Goal: Information Seeking & Learning: Find specific fact

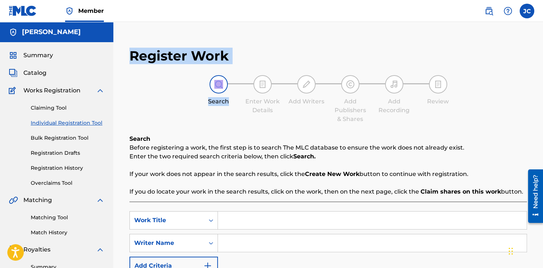
drag, startPoint x: 217, startPoint y: 56, endPoint x: 124, endPoint y: 55, distance: 92.2
click at [124, 55] on div "Register Work Search Enter Work Details Add Writers Add Publishers & Shares Add…" at bounding box center [328, 188] width 412 height 296
click at [173, 91] on div "Search Enter Work Details Add Writers Add Publishers & Shares Add Recording Rev…" at bounding box center [329, 99] width 398 height 48
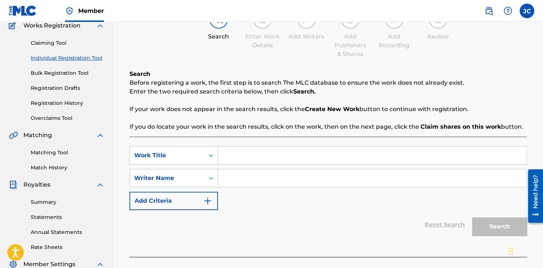
scroll to position [64, 0]
click at [267, 147] on input "Search Form" at bounding box center [372, 156] width 309 height 18
type input "c"
type input "CIERREN LA FRONTERA"
click at [277, 184] on input "Search Form" at bounding box center [372, 178] width 309 height 18
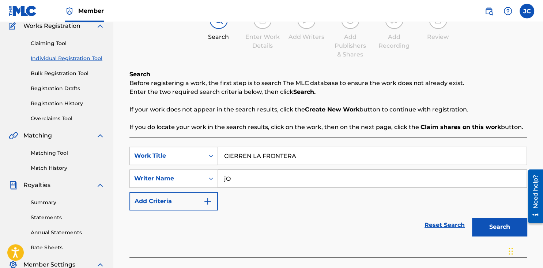
type input "j"
type input "[PERSON_NAME]"
click at [195, 171] on div "Writer Name" at bounding box center [167, 178] width 75 height 14
click at [260, 202] on div "SearchWithCriteriaf72c8e46-ef6b-484e-bd03-517f2ae78882 Work Title CIERREN LA FR…" at bounding box center [329, 178] width 398 height 64
click at [182, 200] on button "Add Criteria" at bounding box center [174, 201] width 89 height 18
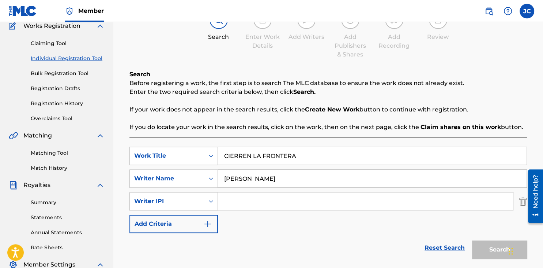
click at [177, 229] on button "Add Criteria" at bounding box center [174, 223] width 89 height 18
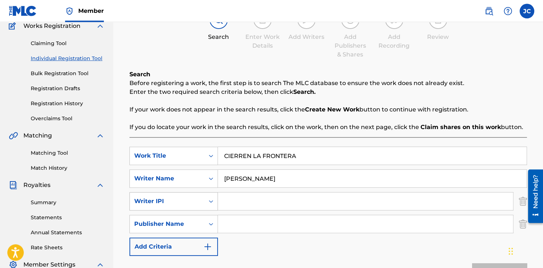
click at [187, 205] on div "Writer IPI" at bounding box center [167, 201] width 75 height 14
click at [184, 204] on div "Writer IPI" at bounding box center [167, 201] width 66 height 9
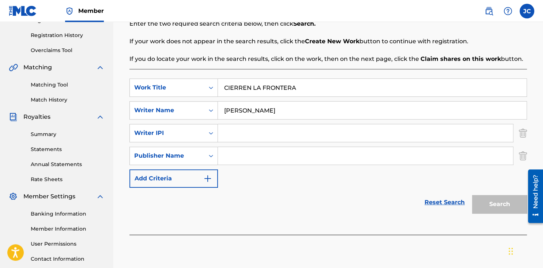
scroll to position [142, 0]
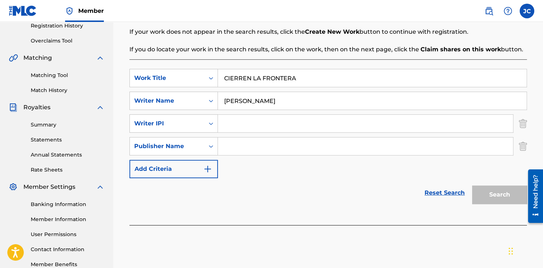
click at [297, 130] on input "Search Form" at bounding box center [365, 124] width 295 height 18
click at [269, 184] on div "Reset Search Search" at bounding box center [329, 192] width 398 height 29
click at [250, 125] on input "Search Form" at bounding box center [365, 124] width 295 height 18
click at [262, 197] on div "Reset Search Search" at bounding box center [329, 192] width 398 height 29
click at [199, 147] on div "Publisher Name" at bounding box center [167, 146] width 66 height 9
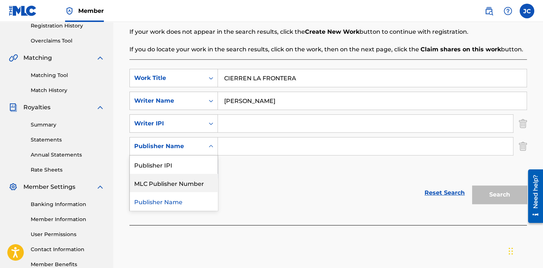
click at [180, 190] on div "MLC Publisher Number" at bounding box center [174, 182] width 88 height 18
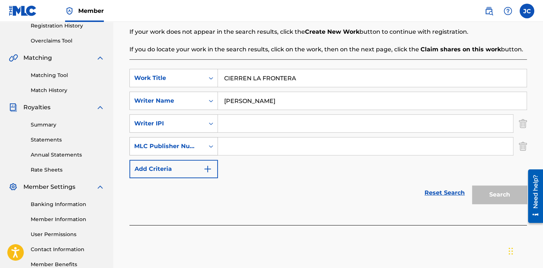
click at [187, 149] on div "MLC Publisher Number" at bounding box center [167, 146] width 66 height 9
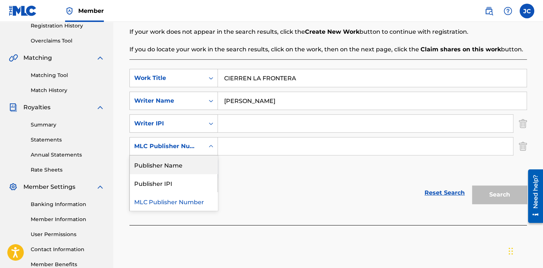
click at [187, 167] on div "Publisher Name" at bounding box center [174, 164] width 88 height 18
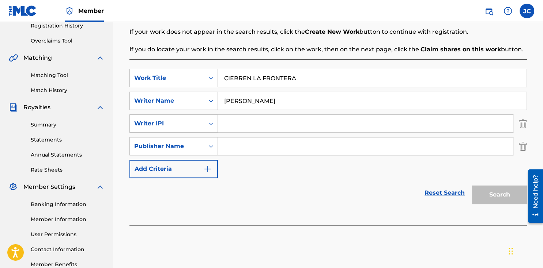
click at [187, 170] on button "Add Criteria" at bounding box center [174, 169] width 89 height 18
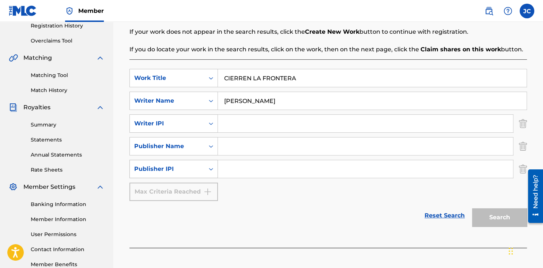
click at [206, 175] on div "Search Form" at bounding box center [211, 168] width 13 height 13
click at [179, 193] on div "MLC Publisher Number" at bounding box center [174, 187] width 88 height 18
click at [195, 155] on div "Publisher Name" at bounding box center [174, 146] width 89 height 18
click at [195, 146] on div "Publisher Name" at bounding box center [167, 146] width 66 height 9
click at [184, 140] on div "Publisher Name" at bounding box center [167, 146] width 75 height 14
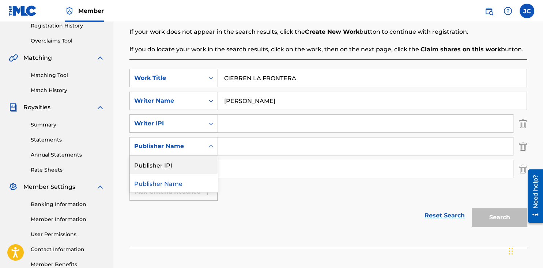
click at [173, 168] on div "Publisher IPI" at bounding box center [174, 164] width 88 height 18
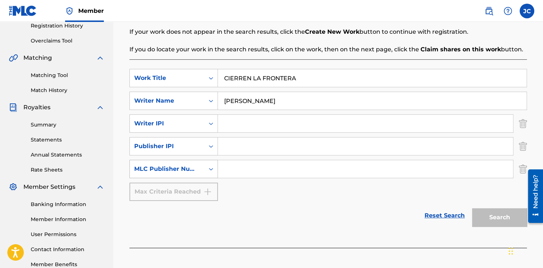
click at [196, 172] on div "MLC Publisher Number" at bounding box center [167, 168] width 66 height 9
click at [197, 169] on div "MLC Publisher Number" at bounding box center [167, 168] width 66 height 9
click at [179, 190] on div "Max Criteria Reached" at bounding box center [174, 191] width 89 height 18
click at [193, 171] on div "MLC Publisher Number" at bounding box center [167, 168] width 66 height 9
click at [181, 186] on div "Publisher Name" at bounding box center [174, 187] width 88 height 18
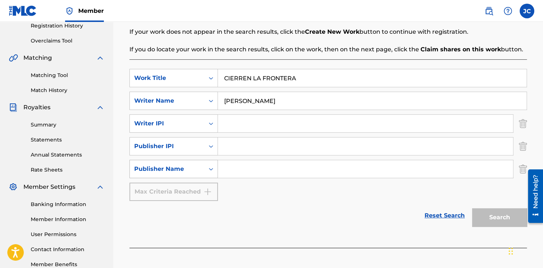
click at [194, 167] on div "Publisher Name" at bounding box center [167, 168] width 66 height 9
click at [191, 182] on div "MLC Publisher Number" at bounding box center [174, 187] width 88 height 18
click at [257, 193] on div "SearchWithCriteriaf72c8e46-ef6b-484e-bd03-517f2ae78882 Work Title CIERREN LA FR…" at bounding box center [329, 135] width 398 height 132
click at [182, 172] on div "MLC Publisher Number" at bounding box center [167, 168] width 66 height 9
click at [268, 187] on div "SearchWithCriteriaf72c8e46-ef6b-484e-bd03-517f2ae78882 Work Title CIERREN LA FR…" at bounding box center [329, 135] width 398 height 132
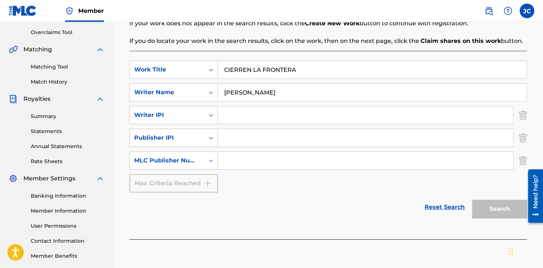
scroll to position [164, 0]
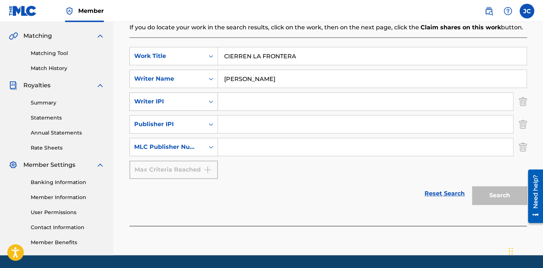
click at [186, 100] on div "Writer IPI" at bounding box center [167, 101] width 66 height 9
click at [195, 105] on div "Writer IPI" at bounding box center [167, 101] width 66 height 9
click at [197, 123] on div "Publisher IPI" at bounding box center [167, 124] width 66 height 9
click at [198, 142] on div "MLC Publisher Number" at bounding box center [167, 146] width 66 height 9
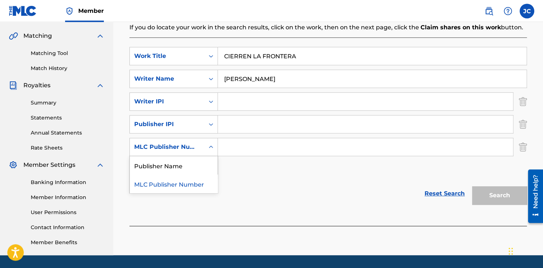
click at [198, 142] on div "MLC Publisher Number" at bounding box center [167, 146] width 66 height 9
click at [264, 179] on div "Reset Search Search" at bounding box center [329, 193] width 398 height 29
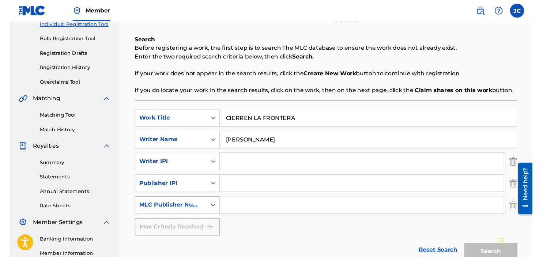
scroll to position [0, 0]
